Goal: Check status: Check status

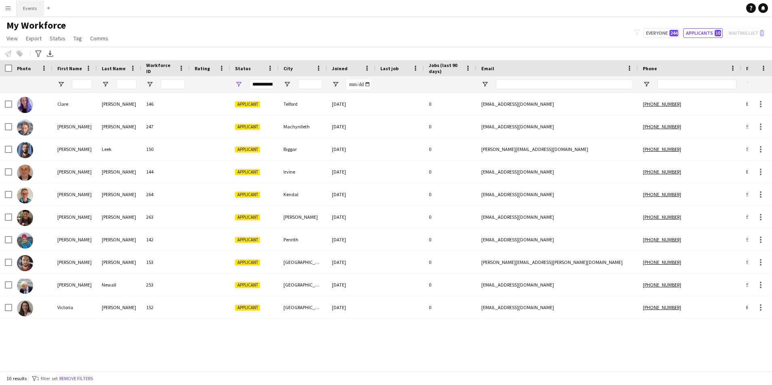
click at [30, 10] on button "Events Close" at bounding box center [30, 8] width 27 height 16
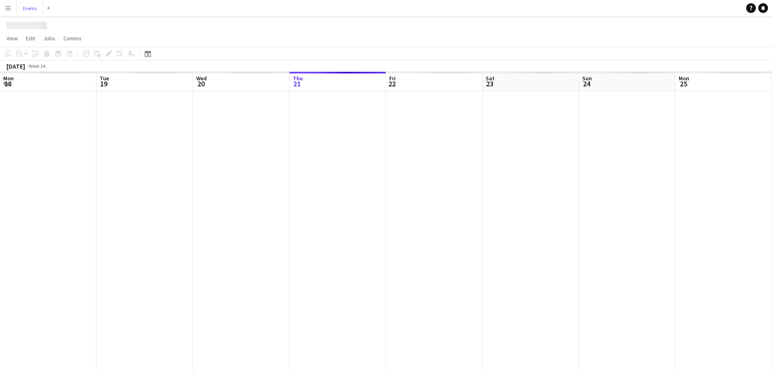
scroll to position [0, 193]
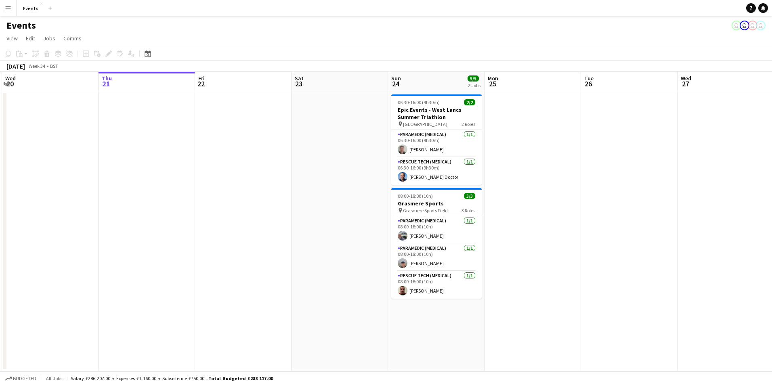
drag, startPoint x: 233, startPoint y: 198, endPoint x: 233, endPoint y: 237, distance: 39.2
click at [233, 237] on app-date-cell at bounding box center [243, 231] width 96 height 280
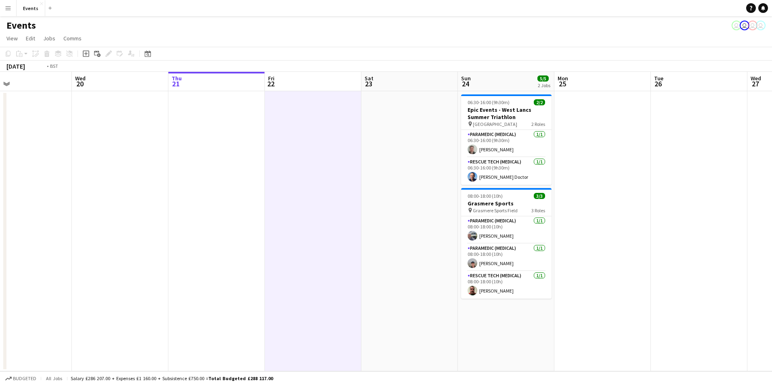
drag, startPoint x: 96, startPoint y: 220, endPoint x: 549, endPoint y: 253, distance: 455.0
click at [549, 253] on app-calendar-viewport "Sun 17 Mon 18 Tue 19 Wed 20 Thu 21 Fri 22 Sat 23 Sun 24 5/5 2 Jobs Mon 25 Tue 2…" at bounding box center [386, 222] width 772 height 300
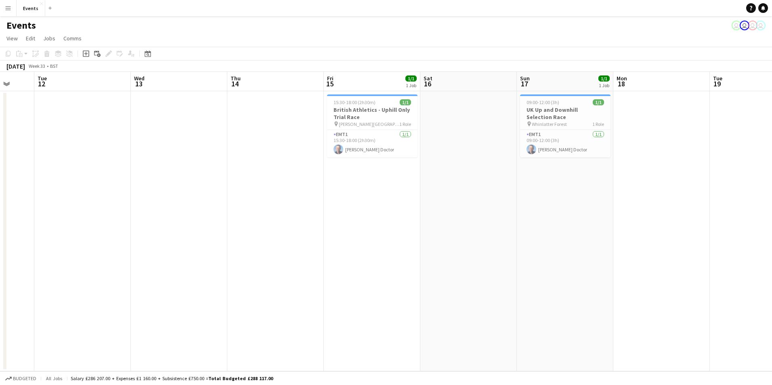
drag, startPoint x: 206, startPoint y: 219, endPoint x: 432, endPoint y: 254, distance: 228.0
click at [432, 254] on app-calendar-viewport "Sat 9 Sun 10 Mon 11 Tue 12 Wed 13 Thu 14 Fri 15 1/1 1 Job Sat 16 Sun 17 1/1 1 J…" at bounding box center [386, 222] width 772 height 300
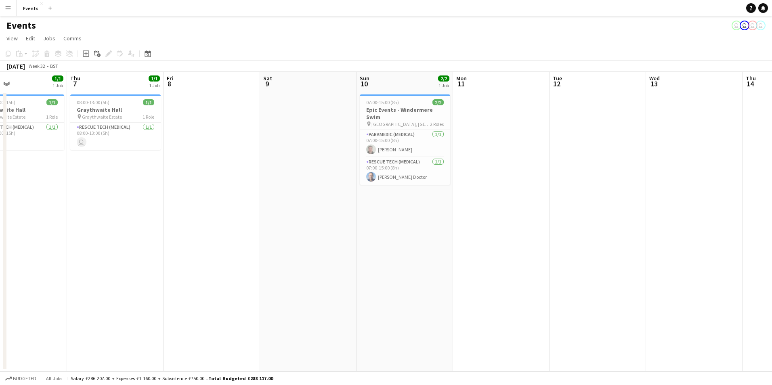
drag, startPoint x: 110, startPoint y: 180, endPoint x: 625, endPoint y: 254, distance: 520.3
click at [625, 254] on app-calendar-viewport "Mon 4 Tue 5 1/1 1 Job Wed 6 1/1 1 Job Thu 7 1/1 1 Job Fri 8 Sat 9 Sun 10 2/2 1 …" at bounding box center [386, 222] width 772 height 300
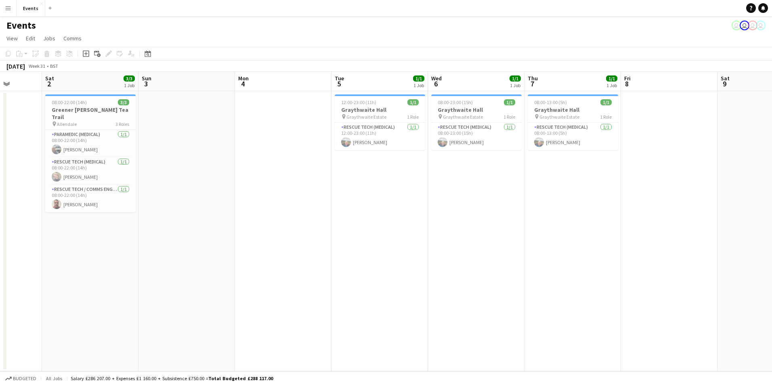
drag, startPoint x: 526, startPoint y: 233, endPoint x: 617, endPoint y: 233, distance: 91.3
click at [617, 233] on app-calendar-viewport "Wed 30 Thu 31 Fri 1 Sat 2 3/3 1 Job Sun 3 Mon 4 Tue 5 1/1 1 Job Wed 6 1/1 1 Job…" at bounding box center [386, 222] width 772 height 300
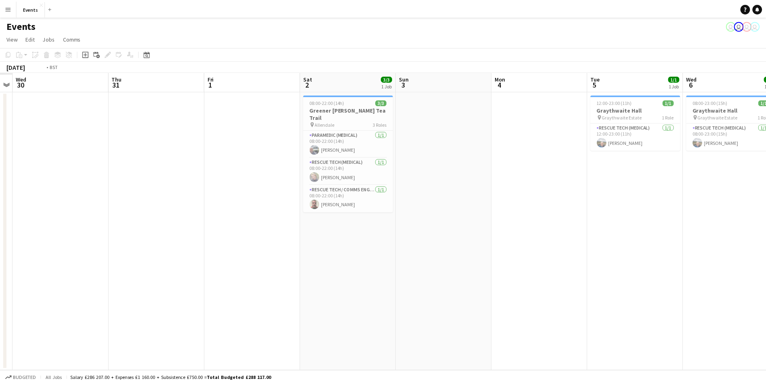
scroll to position [0, 271]
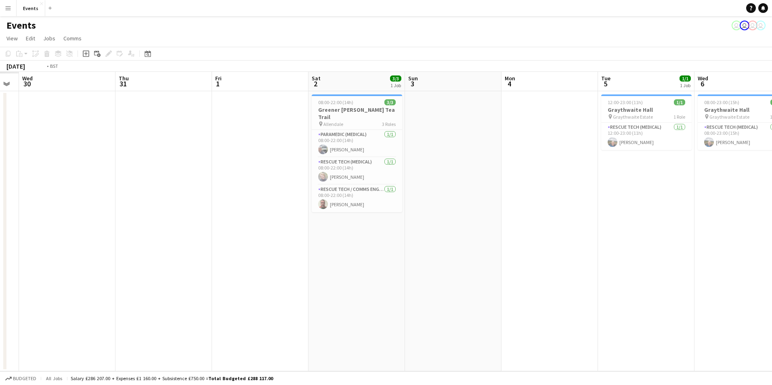
drag, startPoint x: 138, startPoint y: 225, endPoint x: 589, endPoint y: 271, distance: 452.5
click at [589, 271] on app-calendar-viewport "Sun 27 Mon 28 Tue 29 Wed 30 Thu 31 Fri 1 Sat 2 3/3 1 Job Sun 3 Mon 4 Tue 5 1/1 …" at bounding box center [386, 222] width 772 height 300
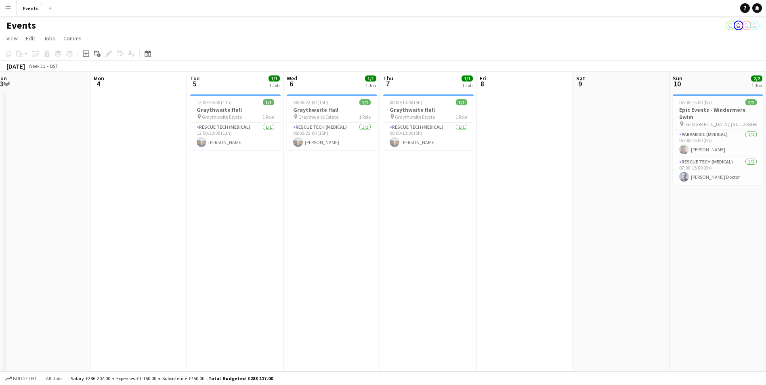
drag, startPoint x: 637, startPoint y: 257, endPoint x: -2, endPoint y: 220, distance: 639.8
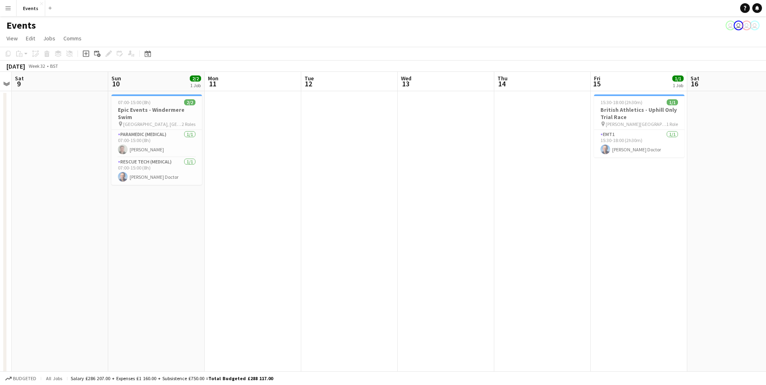
drag, startPoint x: 354, startPoint y: 288, endPoint x: 0, endPoint y: 231, distance: 359.0
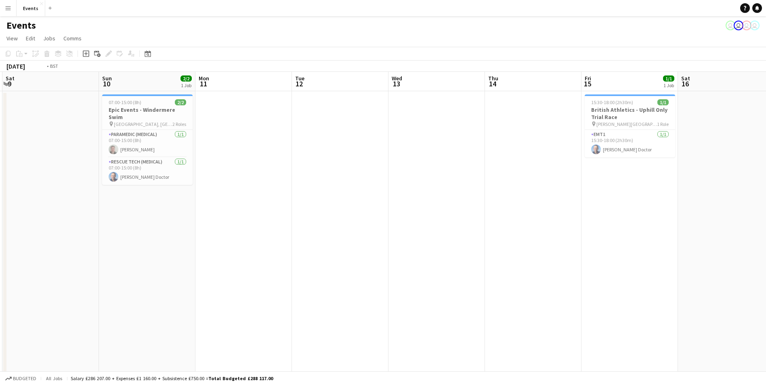
drag, startPoint x: -2, startPoint y: 197, endPoint x: 13, endPoint y: 191, distance: 16.0
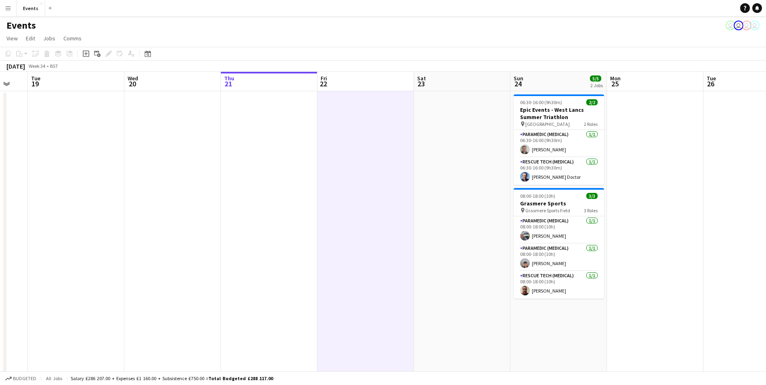
drag, startPoint x: 711, startPoint y: 296, endPoint x: 254, endPoint y: 279, distance: 457.4
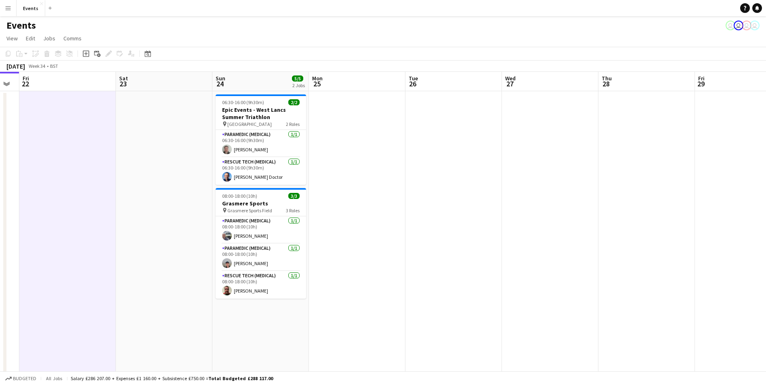
scroll to position [0, 256]
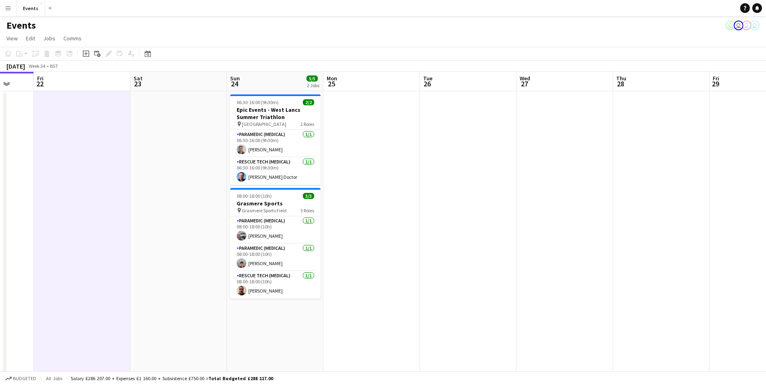
drag, startPoint x: 692, startPoint y: 283, endPoint x: 409, endPoint y: 254, distance: 284.9
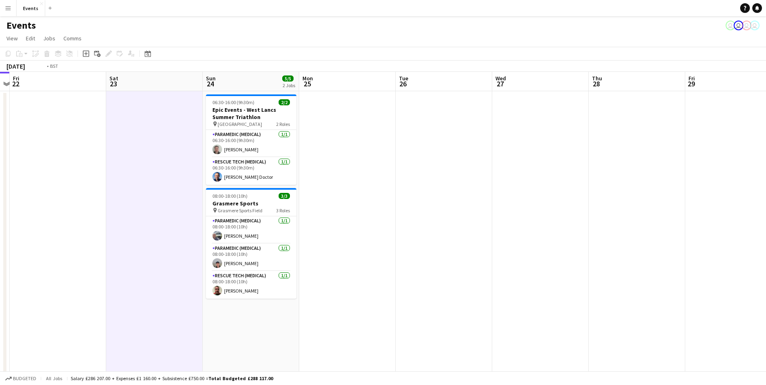
drag, startPoint x: 559, startPoint y: 273, endPoint x: 52, endPoint y: 287, distance: 507.3
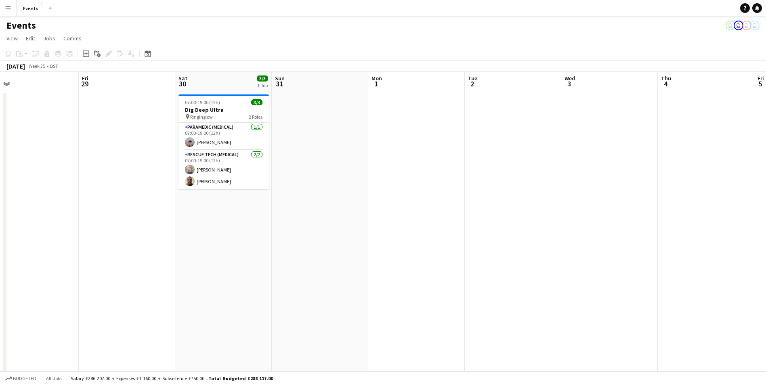
drag, startPoint x: 425, startPoint y: 321, endPoint x: -2, endPoint y: 272, distance: 429.2
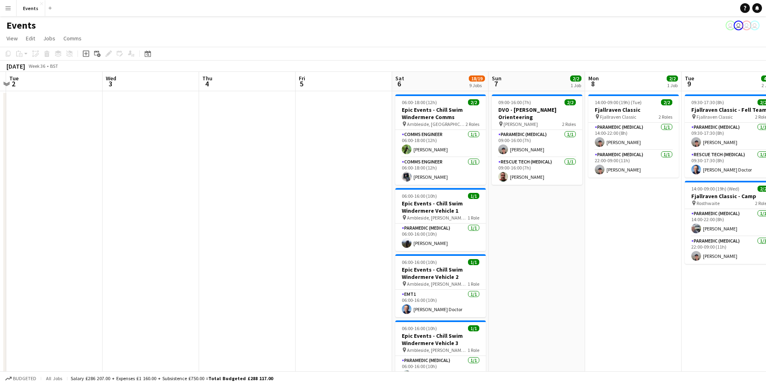
scroll to position [0, 256]
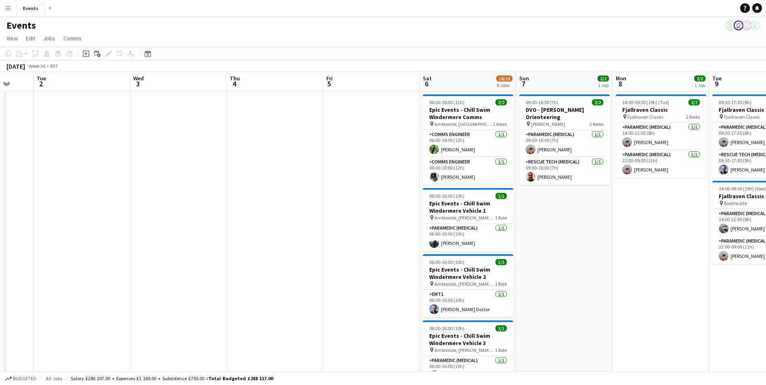
drag, startPoint x: 536, startPoint y: 315, endPoint x: 81, endPoint y: 282, distance: 456.2
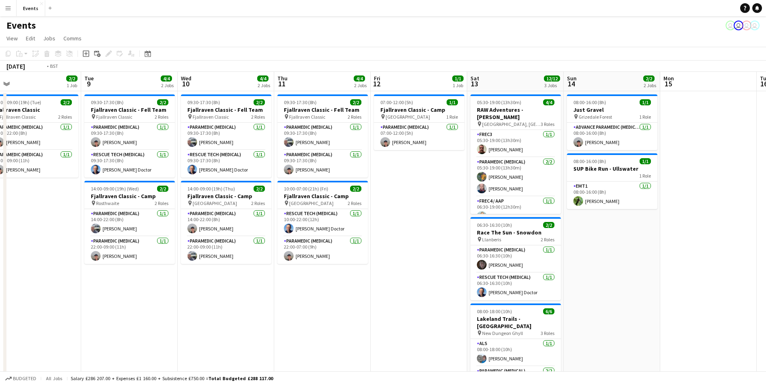
drag, startPoint x: 408, startPoint y: 262, endPoint x: -2, endPoint y: 192, distance: 415.8
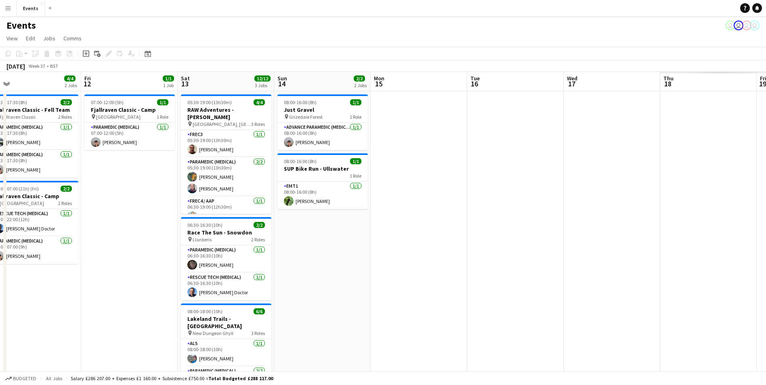
scroll to position [0, 232]
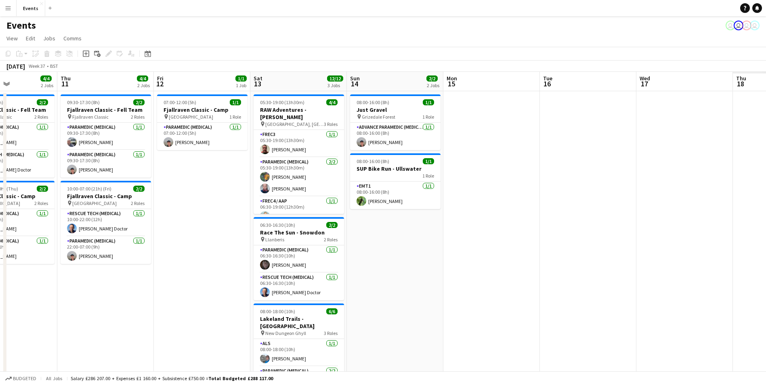
drag, startPoint x: 533, startPoint y: 264, endPoint x: 484, endPoint y: 262, distance: 49.3
click at [285, 181] on app-card-role "Paramedic (Medical) [DATE] 05:30-19:00 (13h30m) [PERSON_NAME] [PERSON_NAME]" at bounding box center [299, 176] width 90 height 39
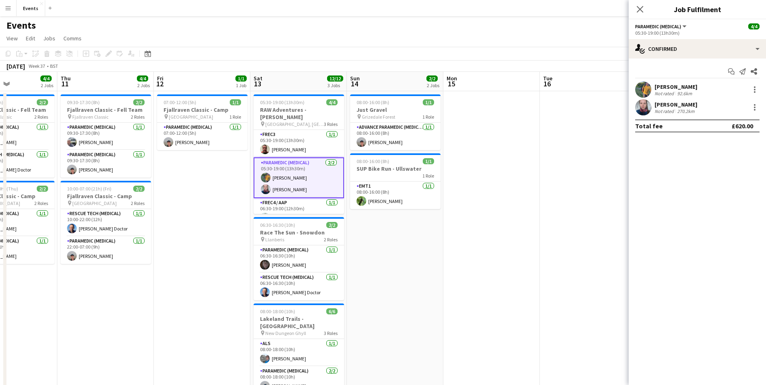
click at [677, 107] on div "[PERSON_NAME]" at bounding box center [675, 104] width 43 height 7
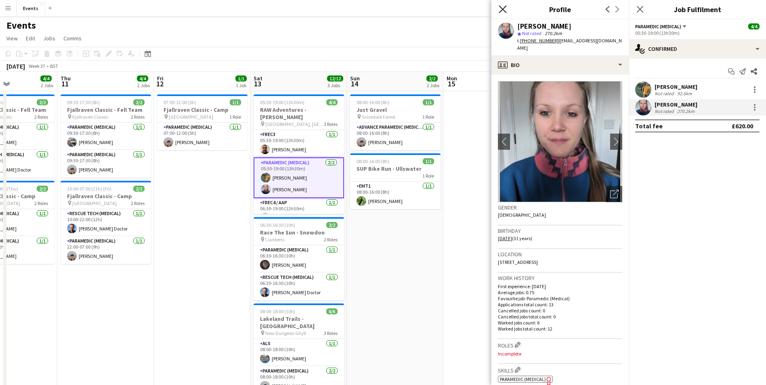
click at [500, 8] on icon "Close pop-in" at bounding box center [503, 9] width 8 height 8
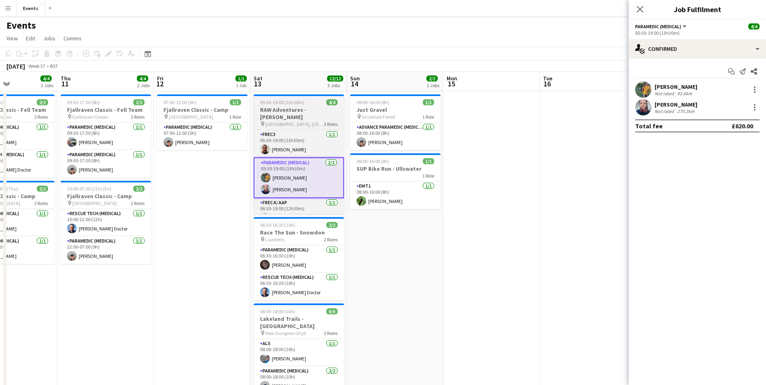
click at [280, 104] on span "05:30-19:00 (13h30m)" at bounding box center [282, 102] width 44 height 6
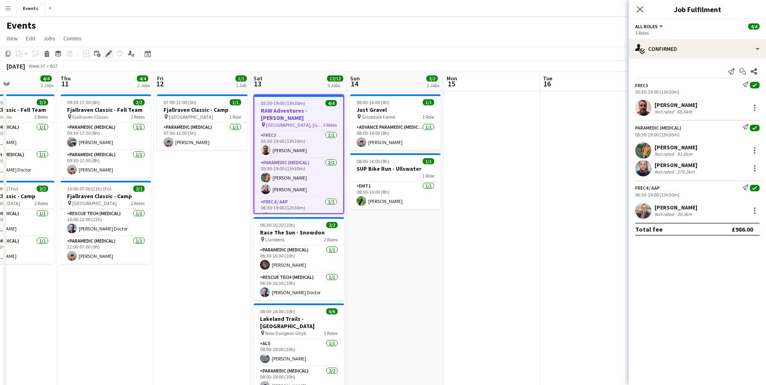
click at [106, 50] on icon "Edit" at bounding box center [108, 53] width 6 height 6
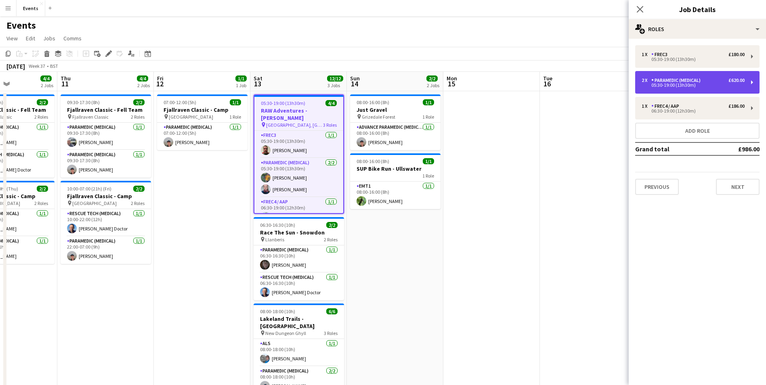
click at [720, 81] on div "2 x Paramedic (Medical) £620.00" at bounding box center [693, 81] width 103 height 6
